Goal: Task Accomplishment & Management: Use online tool/utility

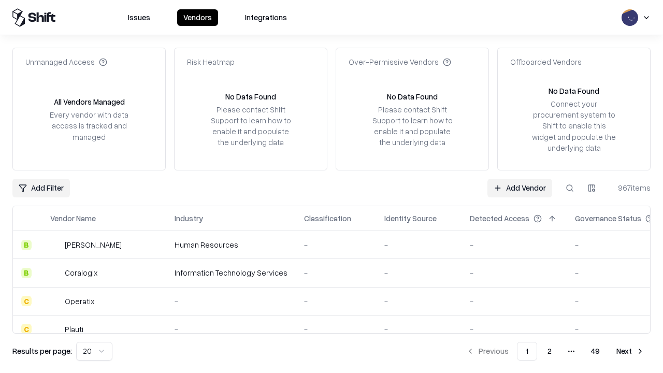
click at [520, 188] on link "Add Vendor" at bounding box center [520, 188] width 65 height 19
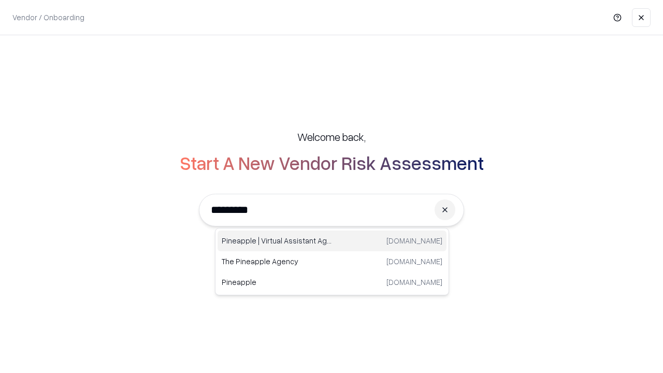
click at [332, 241] on div "Pineapple | Virtual Assistant Agency [DOMAIN_NAME]" at bounding box center [332, 241] width 229 height 21
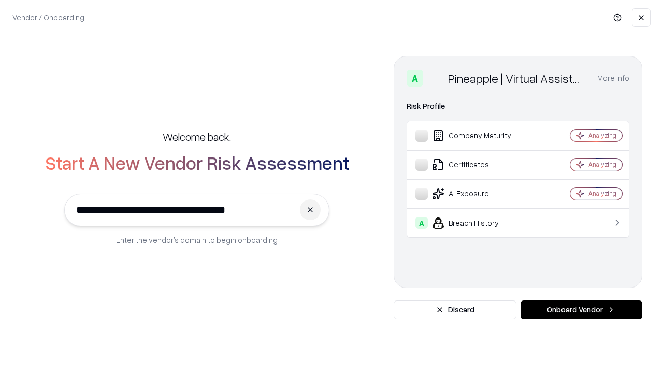
type input "**********"
click at [582, 310] on button "Onboard Vendor" at bounding box center [582, 310] width 122 height 19
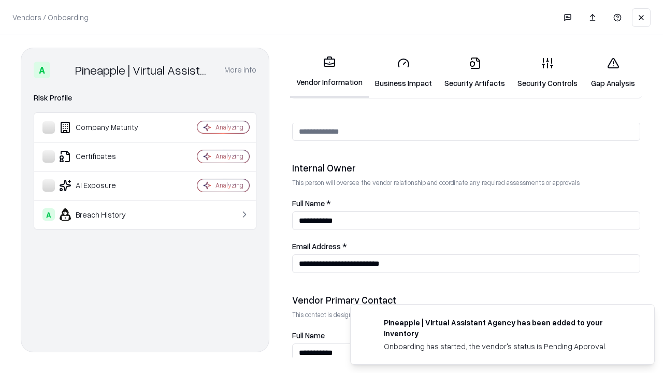
scroll to position [537, 0]
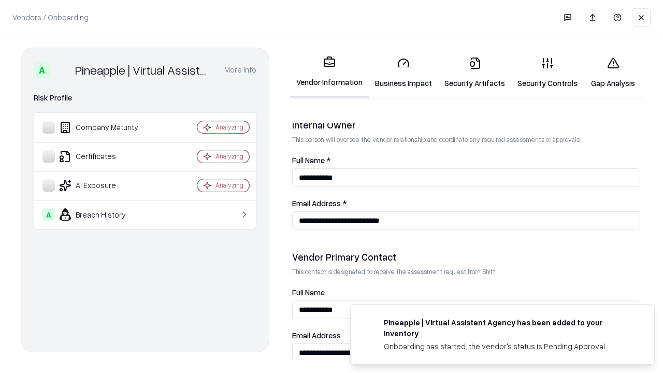
click at [404, 73] on link "Business Impact" at bounding box center [403, 73] width 69 height 48
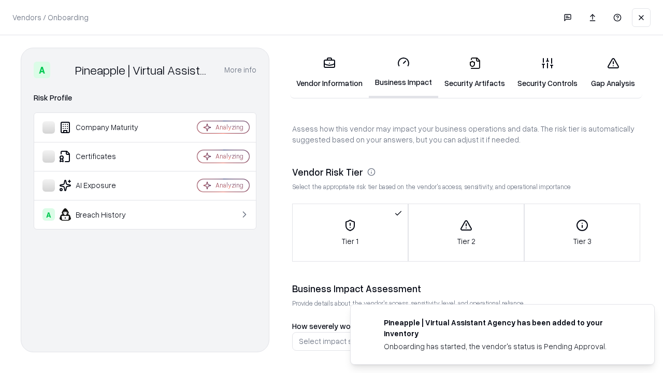
click at [613, 73] on link "Gap Analysis" at bounding box center [613, 73] width 59 height 48
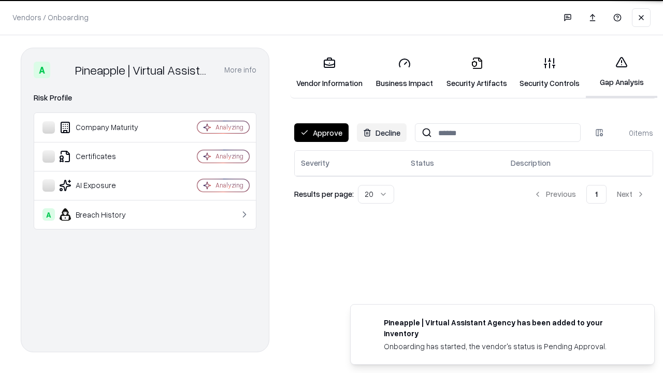
click at [321, 133] on button "Approve" at bounding box center [321, 132] width 54 height 19
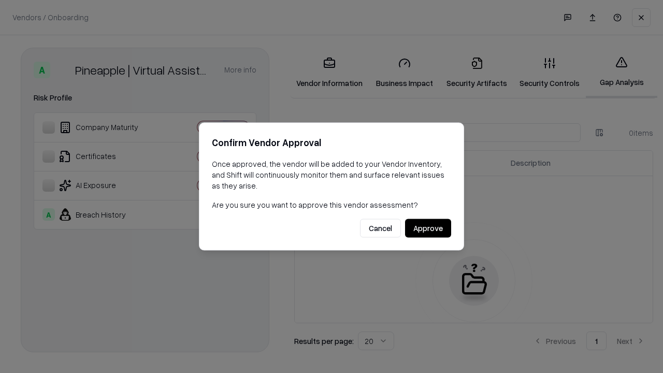
click at [428, 228] on button "Approve" at bounding box center [428, 228] width 46 height 19
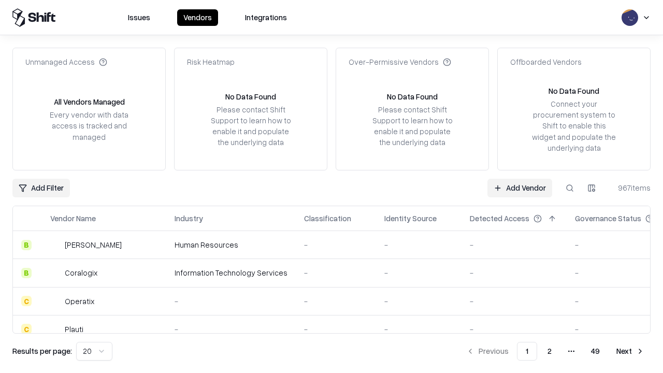
type input "**********"
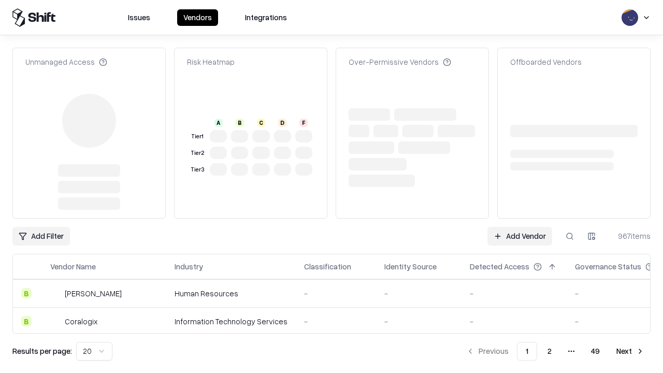
click at [520, 227] on link "Add Vendor" at bounding box center [520, 236] width 65 height 19
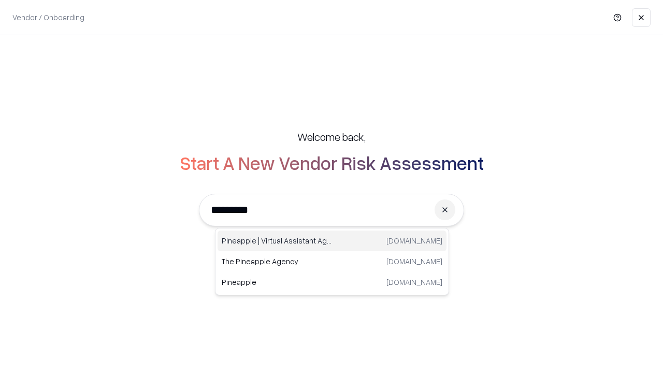
click at [332, 241] on div "Pineapple | Virtual Assistant Agency [DOMAIN_NAME]" at bounding box center [332, 241] width 229 height 21
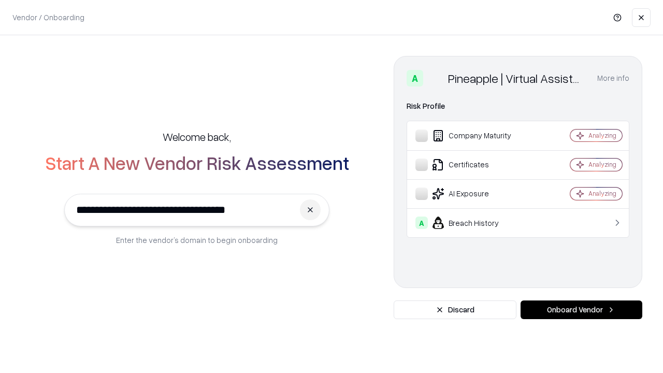
type input "**********"
click at [582, 310] on button "Onboard Vendor" at bounding box center [582, 310] width 122 height 19
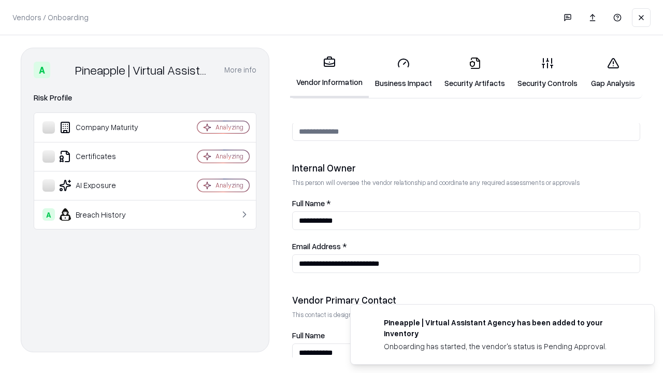
scroll to position [537, 0]
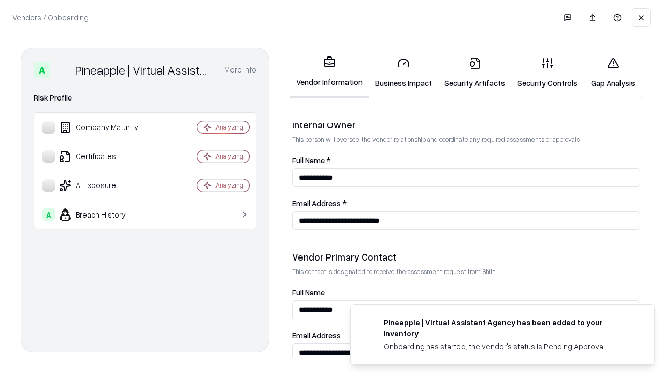
click at [613, 73] on link "Gap Analysis" at bounding box center [613, 73] width 59 height 48
